Goal: Transaction & Acquisition: Purchase product/service

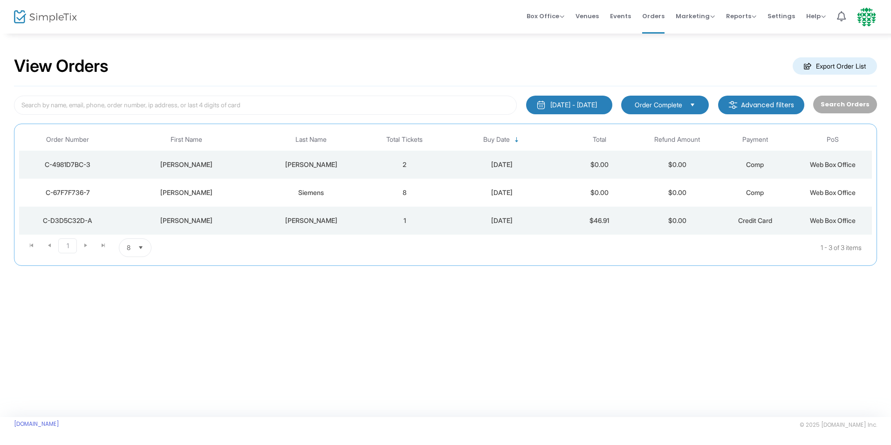
click at [692, 67] on div "View Orders Export Order List" at bounding box center [445, 67] width 863 height 40
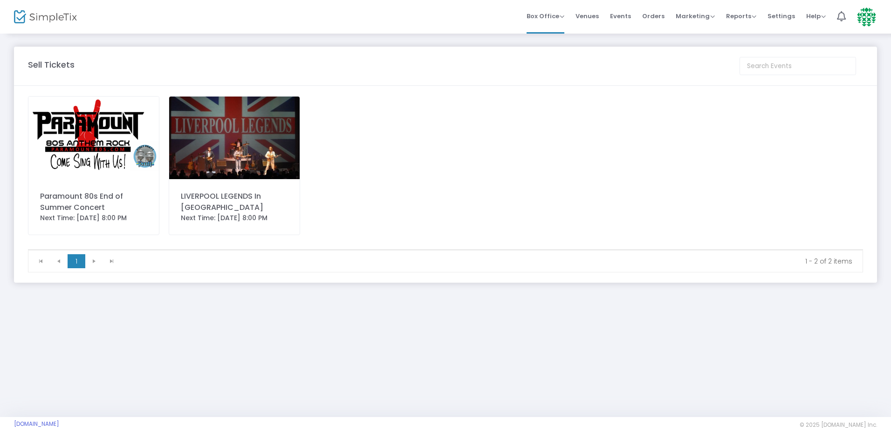
click at [74, 146] on img at bounding box center [93, 137] width 130 height 82
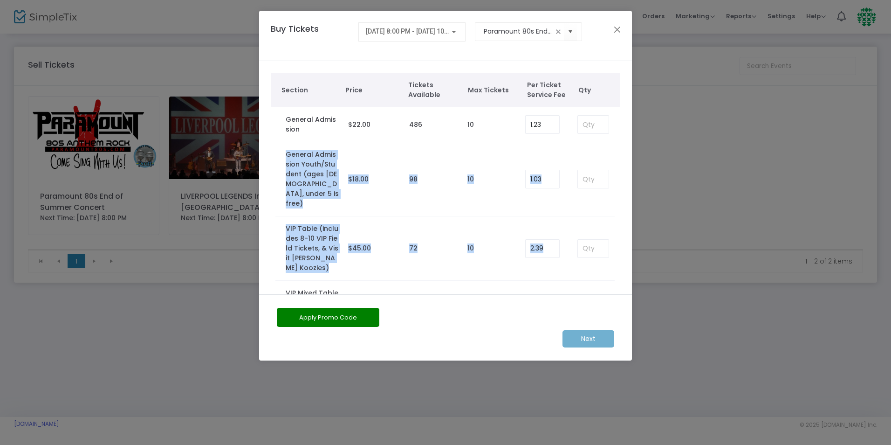
drag, startPoint x: 625, startPoint y: 126, endPoint x: 642, endPoint y: 213, distance: 88.7
click at [642, 213] on ngb-modal-window "Buy Tickets 8/22/2025 @ 8:00 PM - 8/22/2025 @ 10:30 PM Paramount 80s End of Sum…" at bounding box center [445, 222] width 891 height 445
drag, startPoint x: 642, startPoint y: 213, endPoint x: 623, endPoint y: 161, distance: 55.7
click at [623, 161] on div "Section Price Tickets Available Max Tickets Per Ticket Service Fee Qty General …" at bounding box center [445, 275] width 373 height 428
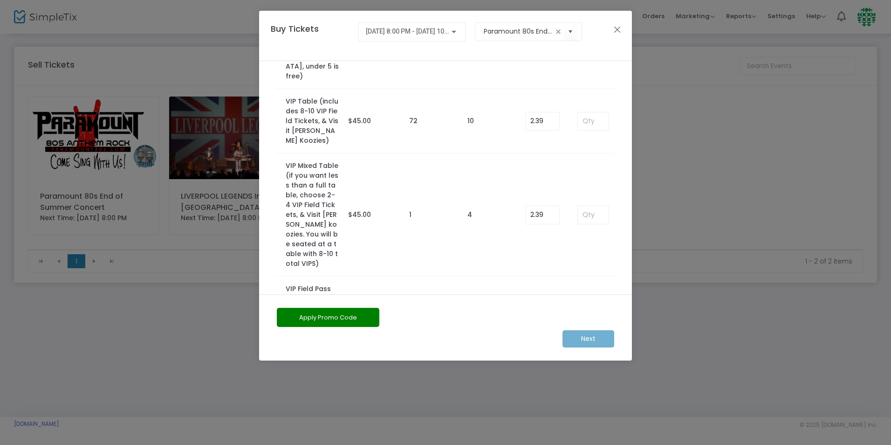
scroll to position [156, 0]
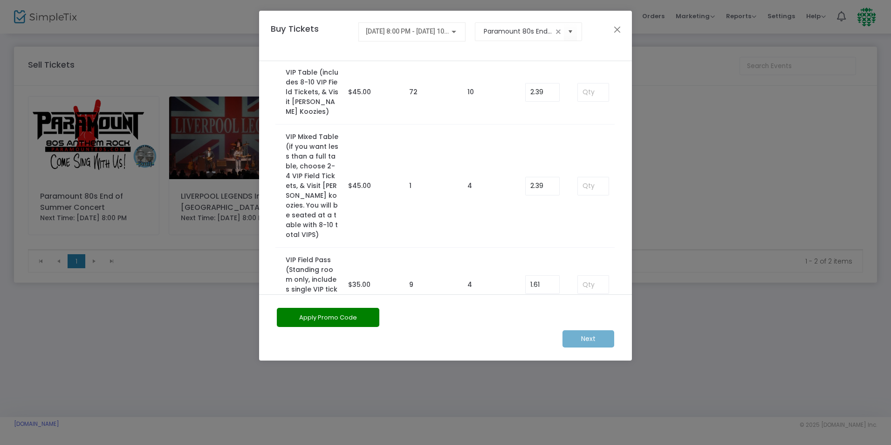
click at [698, 15] on ngb-modal-window "Buy Tickets 8/22/2025 @ 8:00 PM - 8/22/2025 @ 10:30 PM Paramount 80s End of Sum…" at bounding box center [445, 222] width 891 height 445
click at [617, 28] on button "Close" at bounding box center [617, 29] width 12 height 12
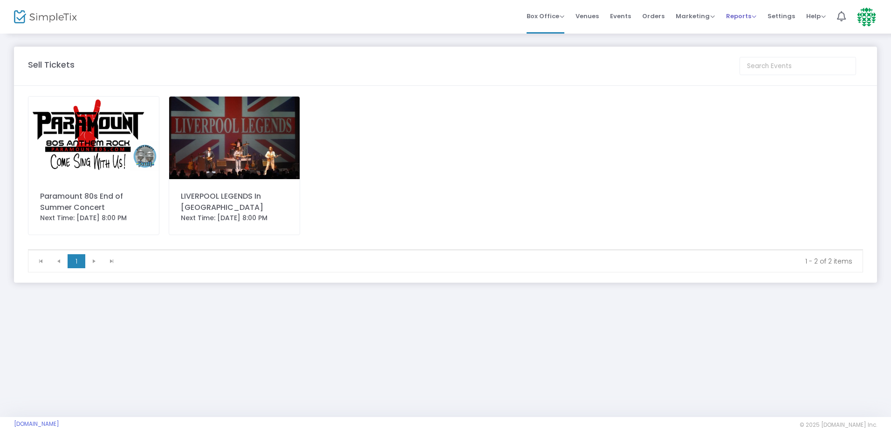
click at [738, 16] on span "Reports" at bounding box center [741, 16] width 30 height 9
click at [748, 32] on li "Analytics" at bounding box center [756, 31] width 61 height 18
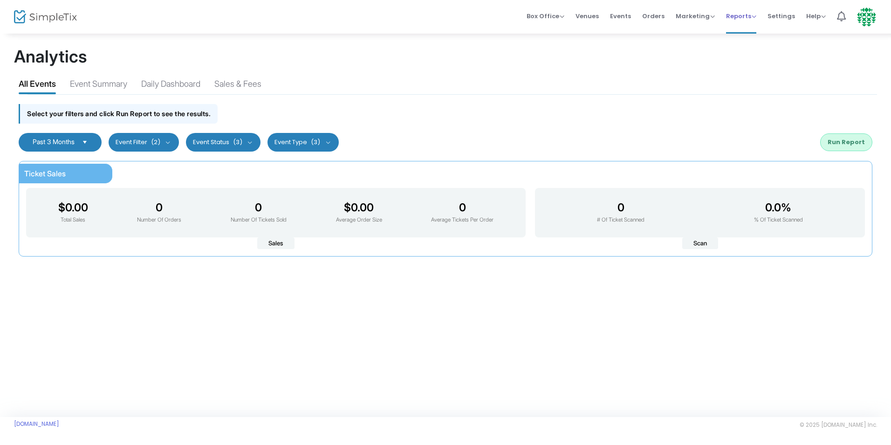
click at [742, 17] on span "Reports" at bounding box center [741, 16] width 30 height 9
click at [693, 18] on span "Marketing" at bounding box center [695, 16] width 39 height 9
click at [738, 15] on span "Reports" at bounding box center [741, 16] width 30 height 9
click at [762, 48] on li "Sales Reports" at bounding box center [756, 50] width 61 height 18
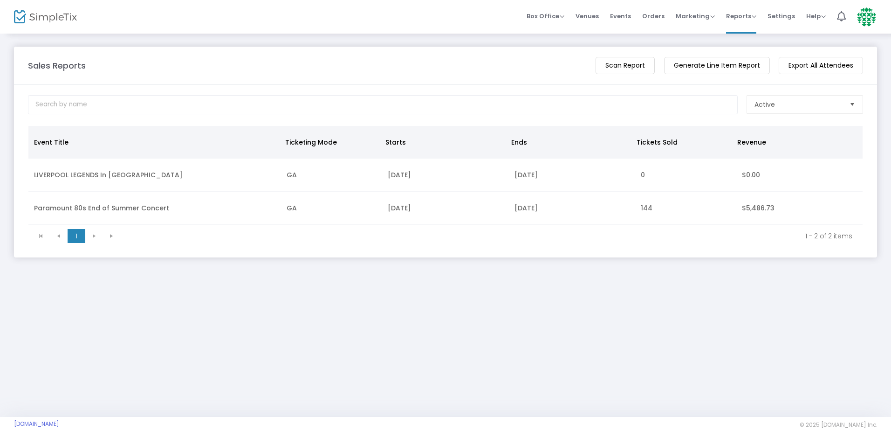
click at [253, 205] on td "Paramount 80s End of Summer Concert" at bounding box center [154, 208] width 253 height 33
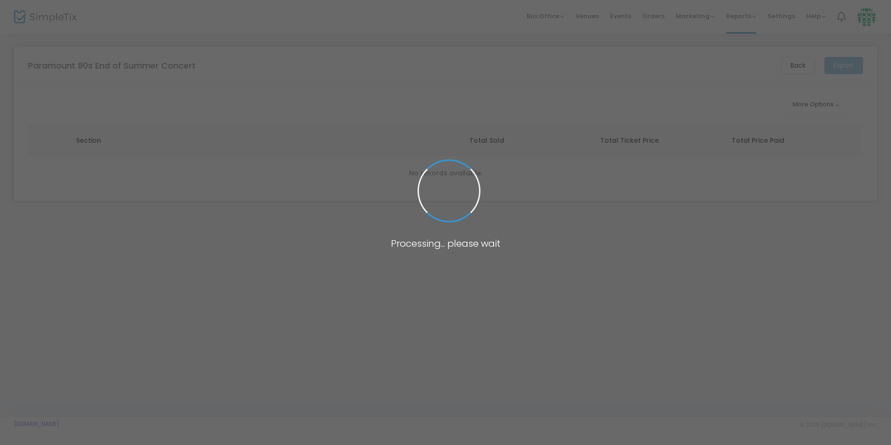
click at [252, 205] on span at bounding box center [445, 222] width 891 height 445
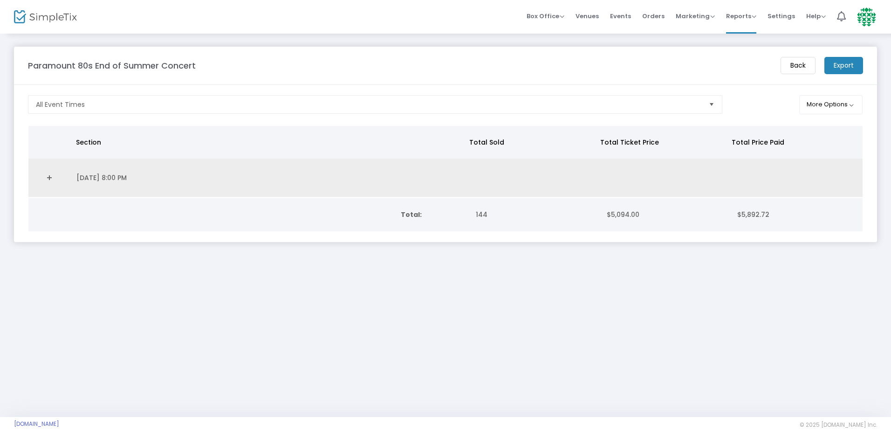
click at [109, 175] on td "8/22/2025 8:00 PM" at bounding box center [269, 177] width 396 height 39
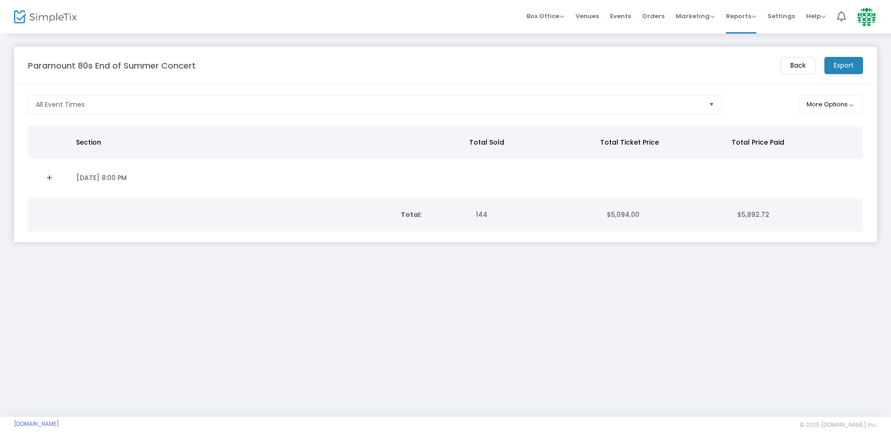
click at [53, 175] on link "Expand Details" at bounding box center [49, 177] width 31 height 15
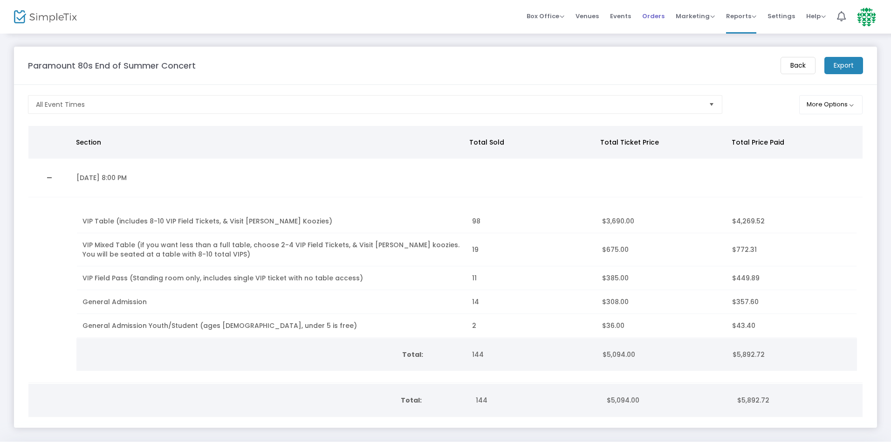
click at [654, 20] on span "Orders" at bounding box center [653, 16] width 22 height 24
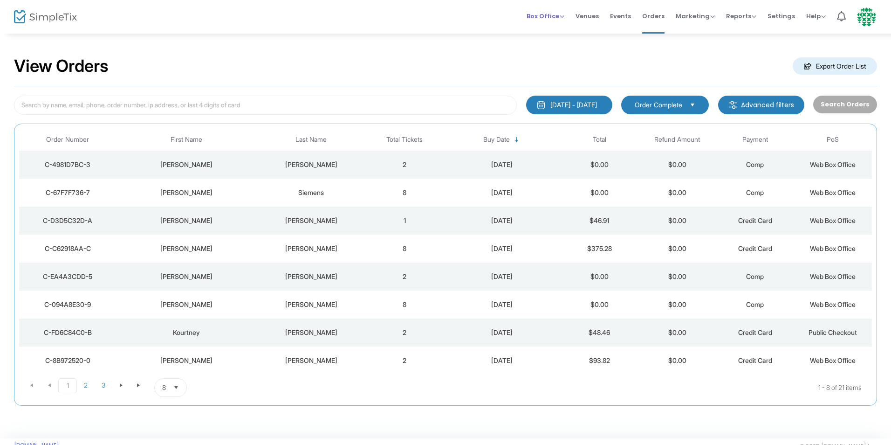
click at [545, 19] on span "Box Office" at bounding box center [546, 16] width 38 height 9
click at [547, 34] on li "Sell Tickets" at bounding box center [560, 31] width 67 height 18
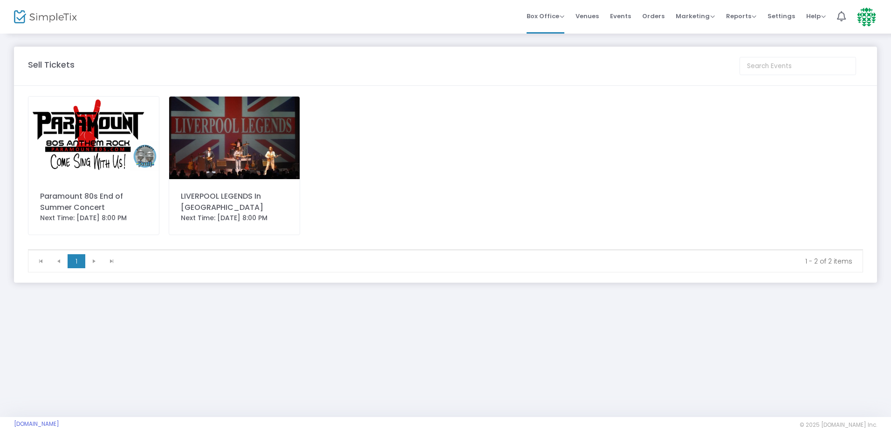
click at [105, 179] on div "Paramount 80s End of Summer Concert Next Time: 8/22/2025 8:00 PM" at bounding box center [93, 165] width 131 height 139
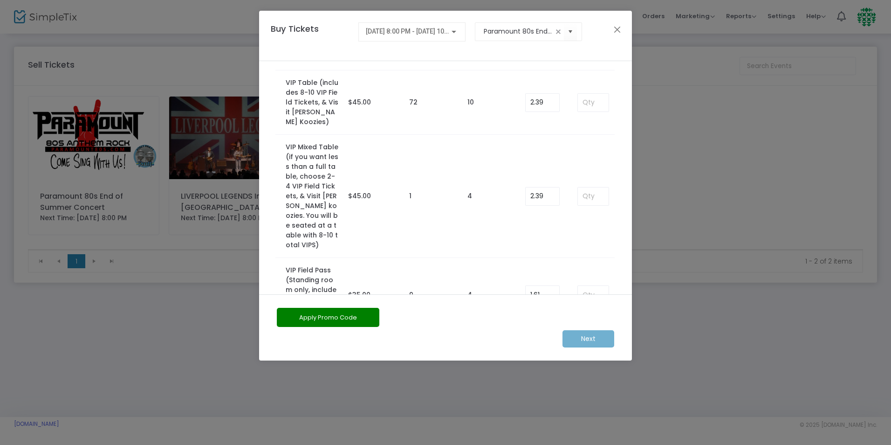
scroll to position [147, 0]
click at [585, 186] on input at bounding box center [593, 195] width 31 height 18
type input "1"
click at [585, 341] on m-button "Next" at bounding box center [588, 338] width 52 height 17
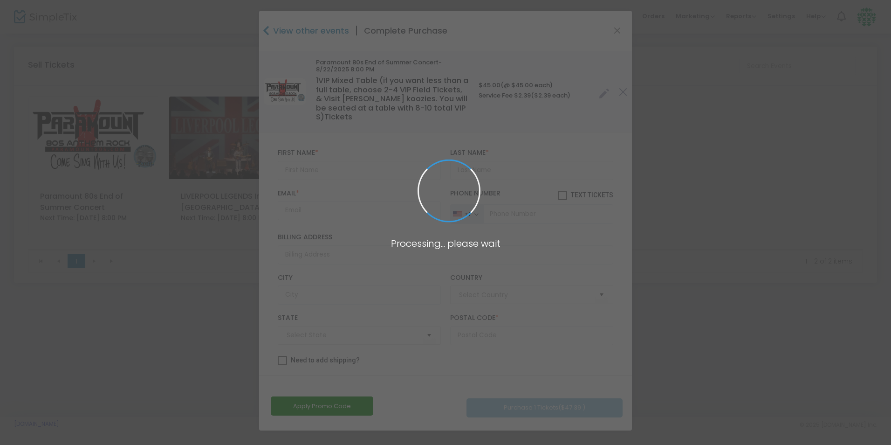
type input "United States"
type input "Kansas"
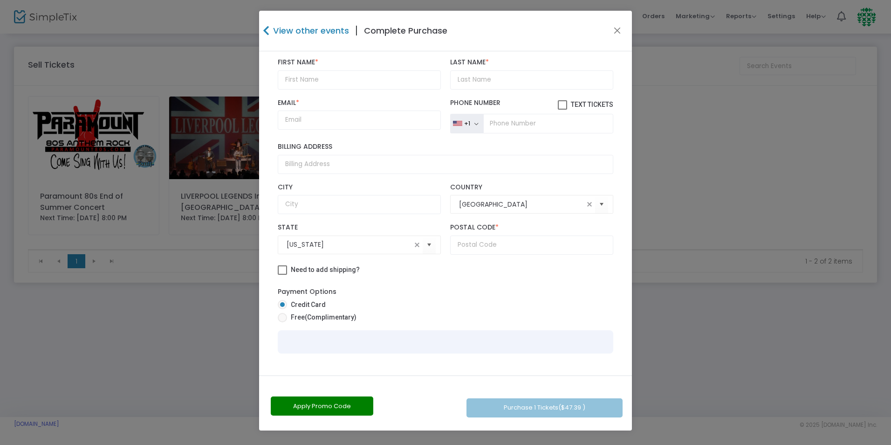
scroll to position [0, 0]
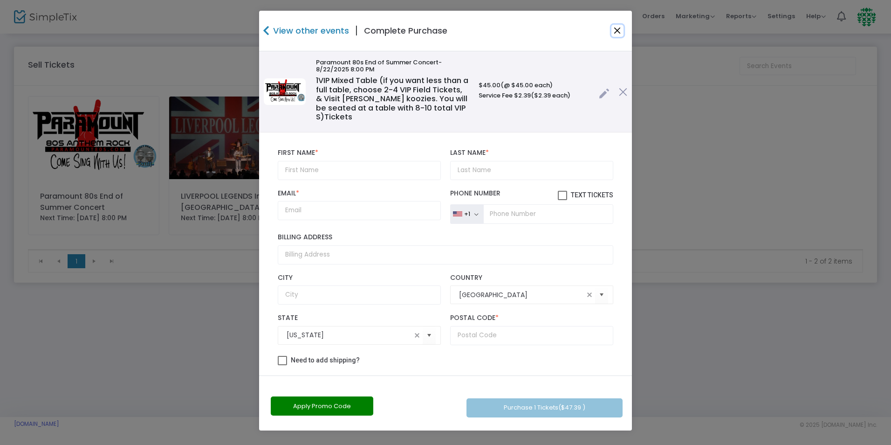
click at [618, 27] on button "Close" at bounding box center [617, 31] width 12 height 12
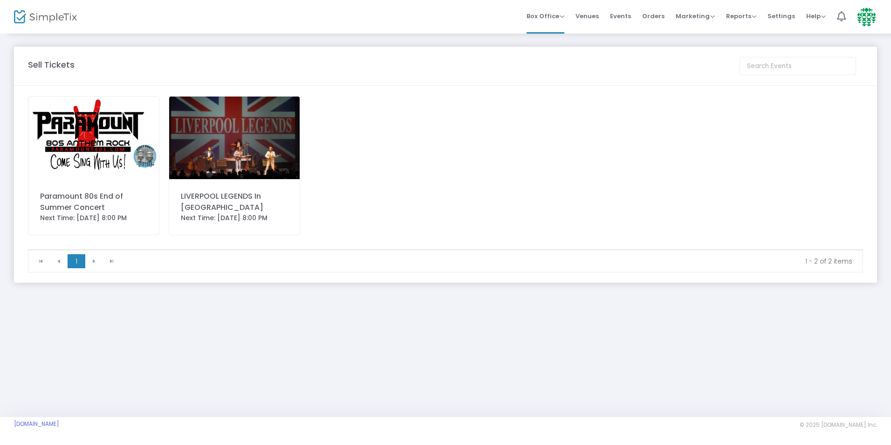
click at [62, 164] on img at bounding box center [93, 137] width 130 height 82
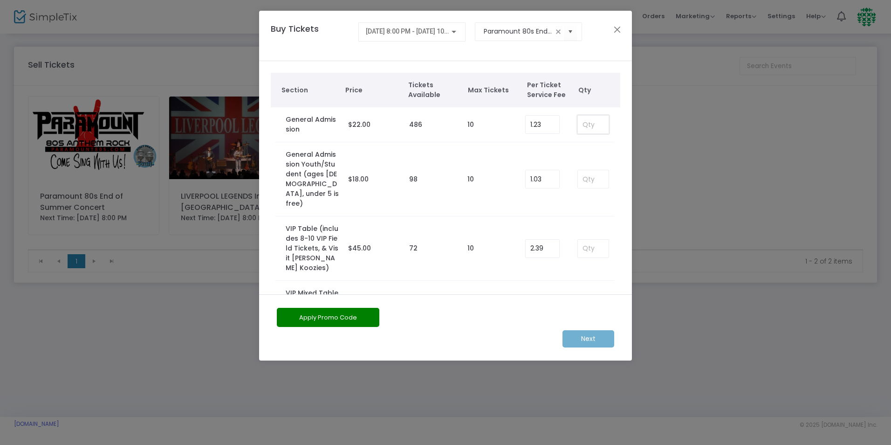
click at [578, 131] on input at bounding box center [593, 125] width 31 height 18
type input "2"
type input "0.00"
click at [582, 342] on m-button "Next" at bounding box center [588, 338] width 52 height 17
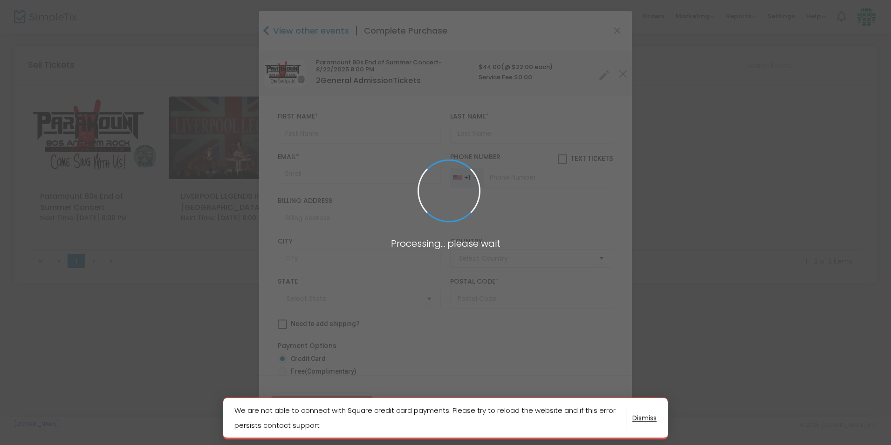
type input "United States"
type input "Kansas"
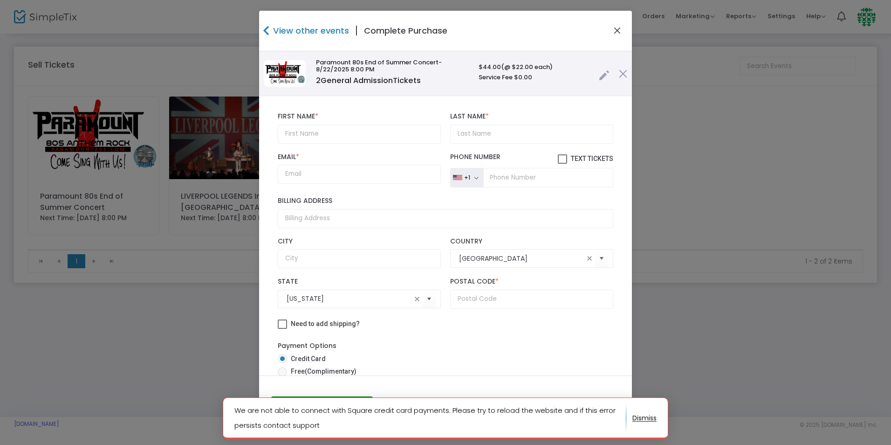
click at [619, 28] on button "Close" at bounding box center [617, 31] width 12 height 12
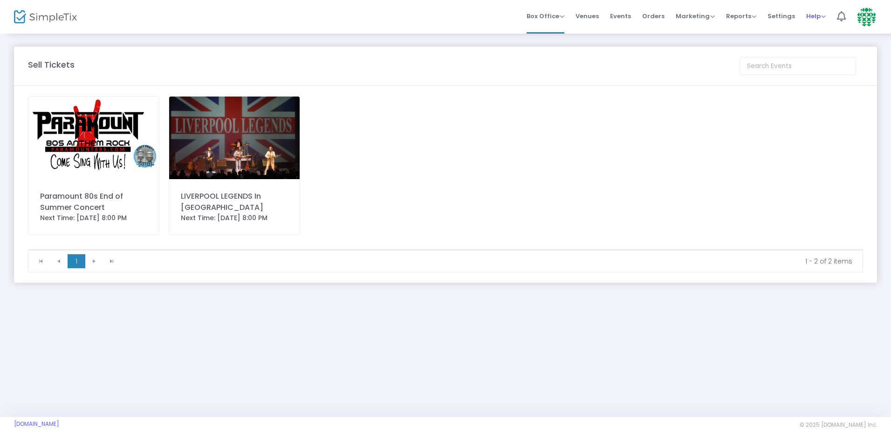
click at [809, 18] on span "Help" at bounding box center [816, 16] width 20 height 9
click at [783, 20] on span "Settings" at bounding box center [780, 16] width 27 height 24
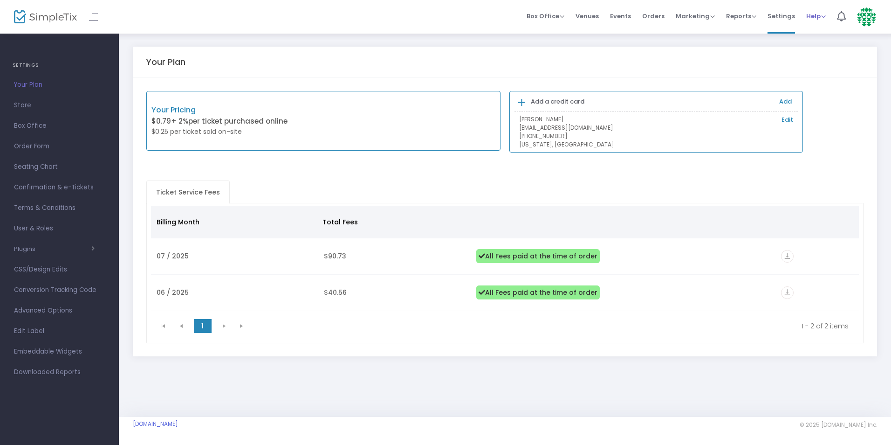
click at [815, 18] on span "Help" at bounding box center [816, 16] width 20 height 9
click at [821, 51] on li "Contact Support" at bounding box center [840, 50] width 68 height 18
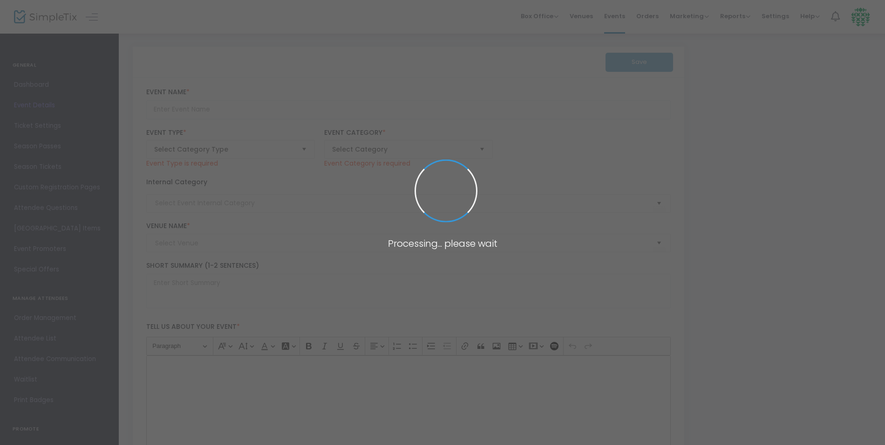
type input "Paramount 80s End of Summer Concert"
type textarea "Celebrate the end of summer with our favorite band PARAMOUNT! Join us for a gre…"
checkbox input "true"
type input "Buy Tickets"
type input "Green Sports Complex"
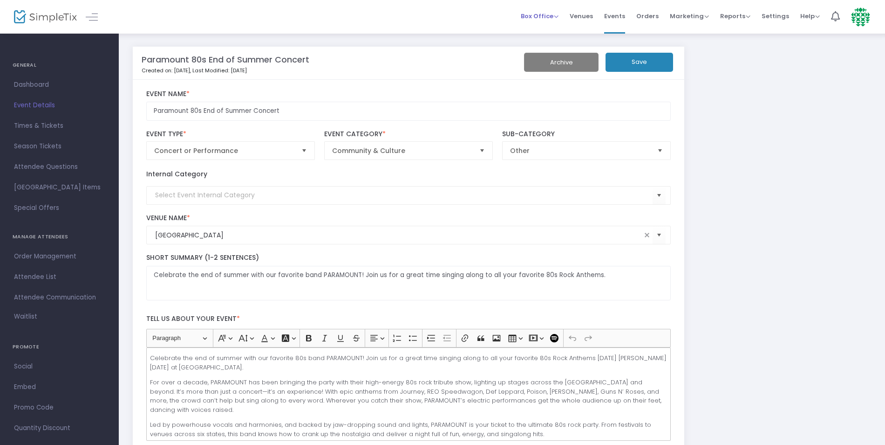
click at [543, 15] on span "Box Office" at bounding box center [540, 16] width 38 height 9
click at [550, 34] on li "Sell Tickets" at bounding box center [554, 31] width 67 height 18
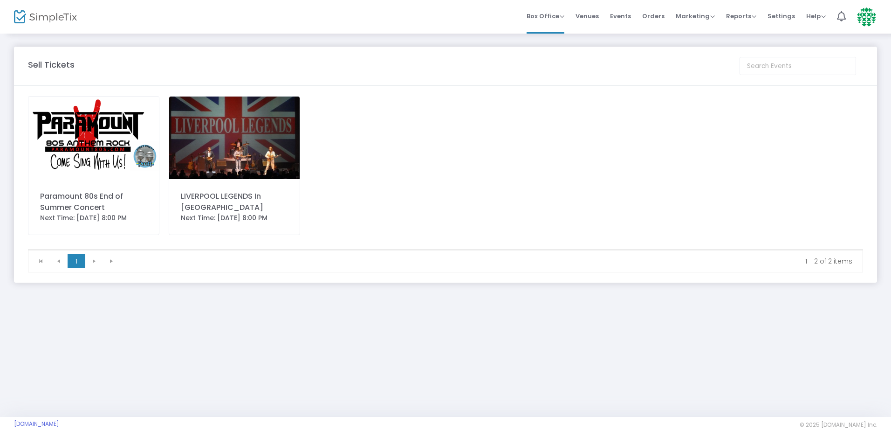
click at [74, 133] on img at bounding box center [93, 137] width 130 height 82
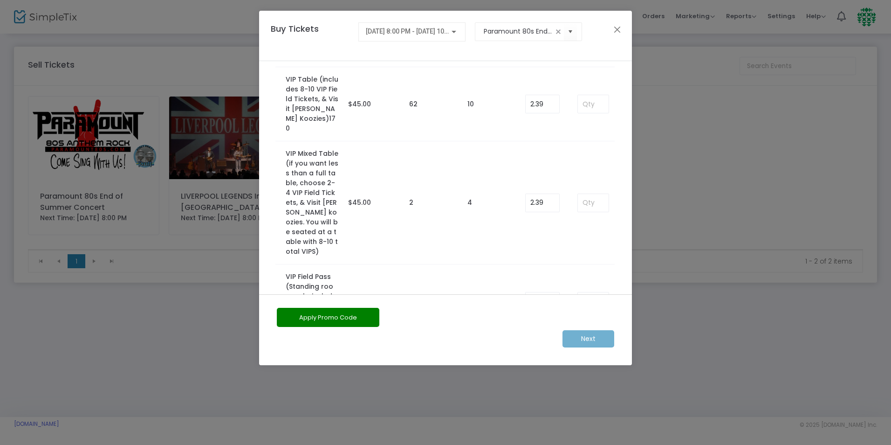
scroll to position [166, 0]
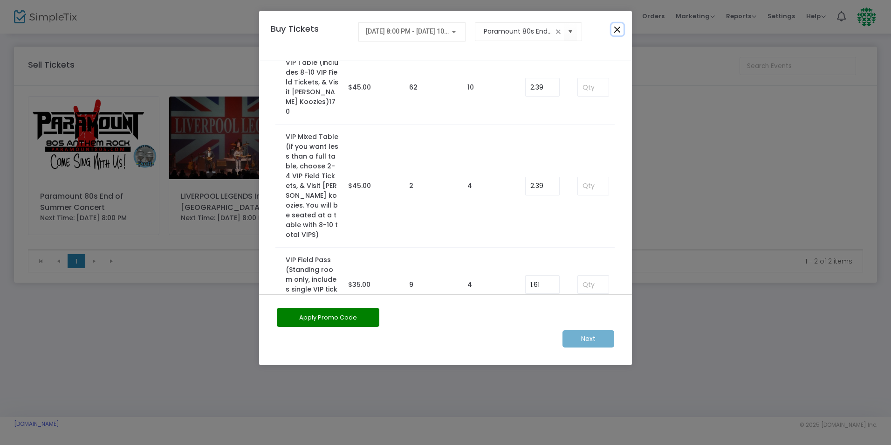
click at [616, 30] on button "Close" at bounding box center [617, 29] width 12 height 12
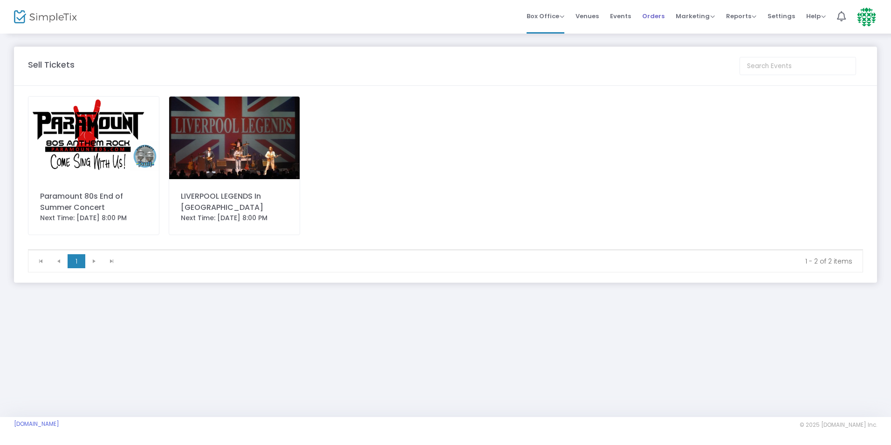
click at [655, 14] on span "Orders" at bounding box center [653, 16] width 22 height 24
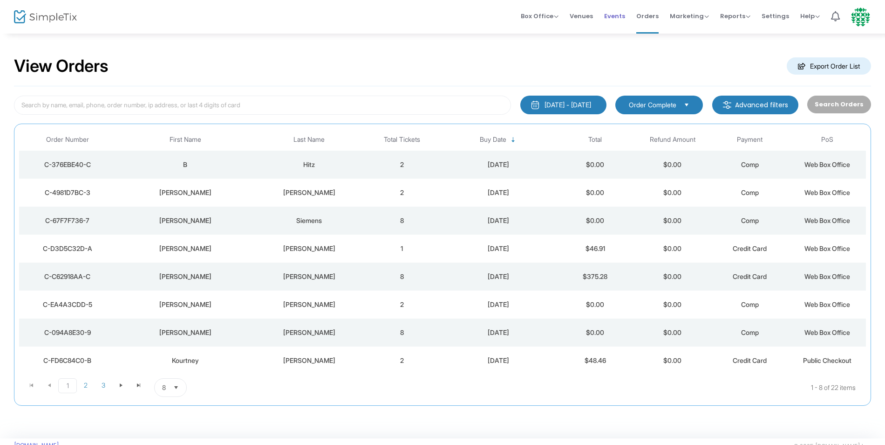
click at [619, 18] on span "Events" at bounding box center [614, 16] width 21 height 24
